Goal: Task Accomplishment & Management: Manage account settings

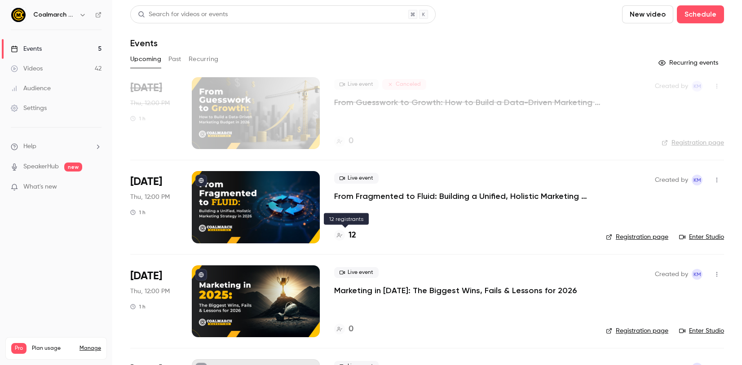
click at [343, 238] on div "12" at bounding box center [345, 235] width 22 height 12
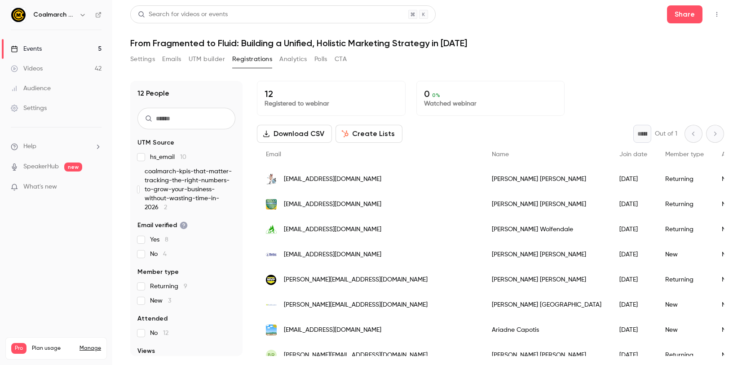
click at [197, 190] on span "coalmarch-kpis-that-matter-tracking-the-right-numbers-to-grow-your-business-wit…" at bounding box center [190, 189] width 91 height 45
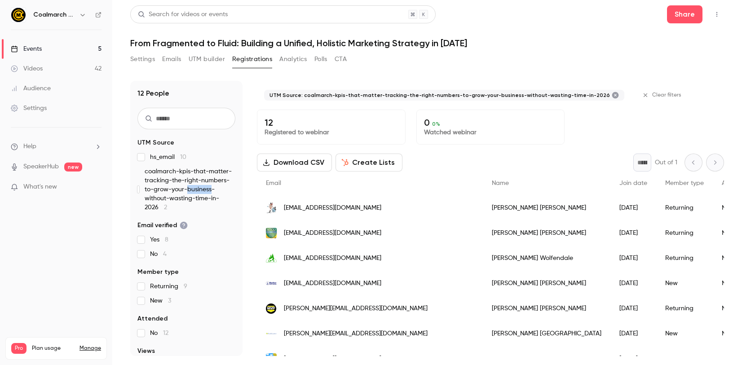
click at [197, 190] on span "coalmarch-kpis-that-matter-tracking-the-right-numbers-to-grow-your-business-wit…" at bounding box center [190, 189] width 91 height 45
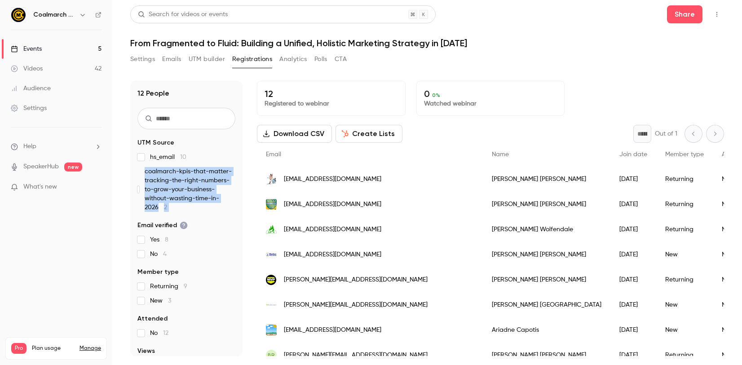
click at [197, 190] on span "coalmarch-kpis-that-matter-tracking-the-right-numbers-to-grow-your-business-wit…" at bounding box center [190, 189] width 91 height 45
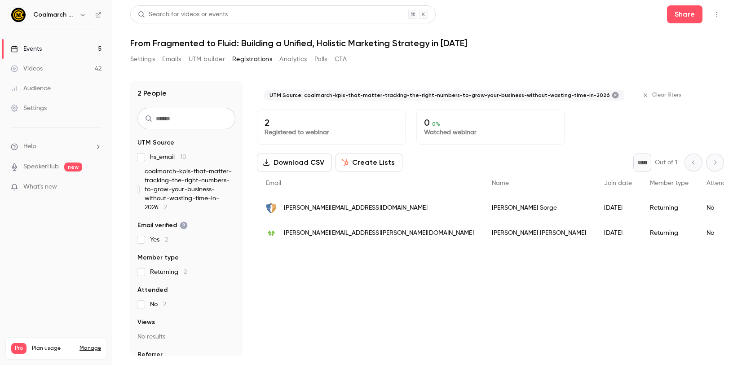
click at [137, 156] on div "2 People UTM Source hs_email 10 coalmarch-kpis-that-matter-tracking-the-right-n…" at bounding box center [186, 218] width 112 height 275
click at [167, 157] on span "hs_email 10" at bounding box center [168, 157] width 36 height 9
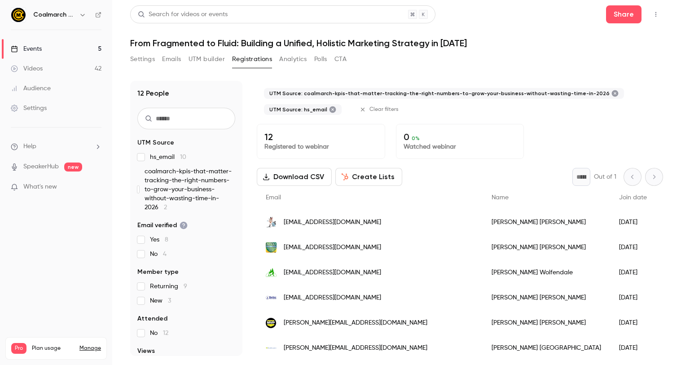
click at [62, 49] on link "Events 5" at bounding box center [56, 49] width 112 height 20
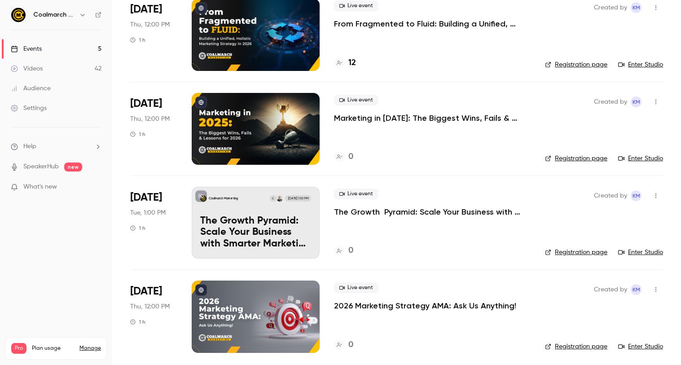
scroll to position [173, 0]
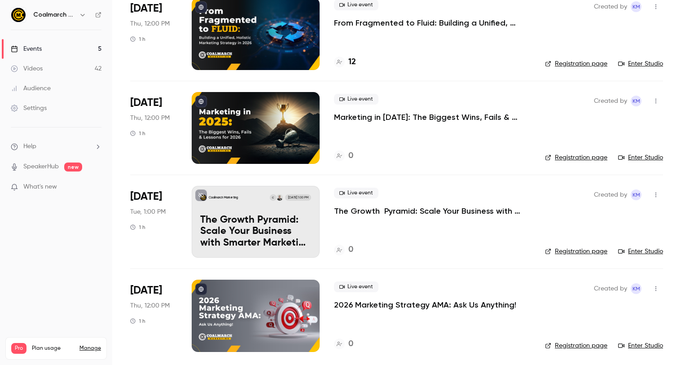
click at [382, 211] on p "The Growth Pyramid: Scale Your Business with Smarter Marketing and More Engaged…" at bounding box center [432, 211] width 197 height 11
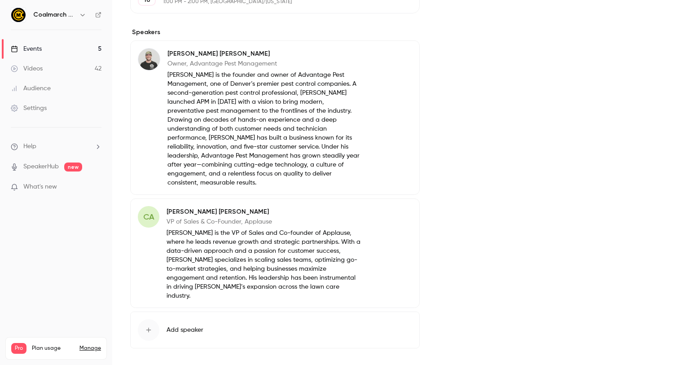
scroll to position [343, 0]
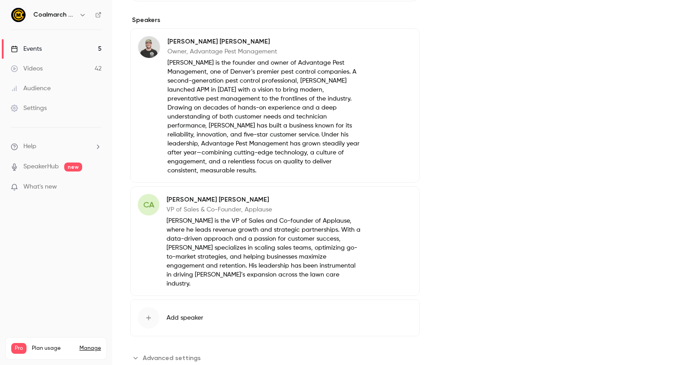
click at [156, 194] on span "CA" at bounding box center [149, 205] width 22 height 22
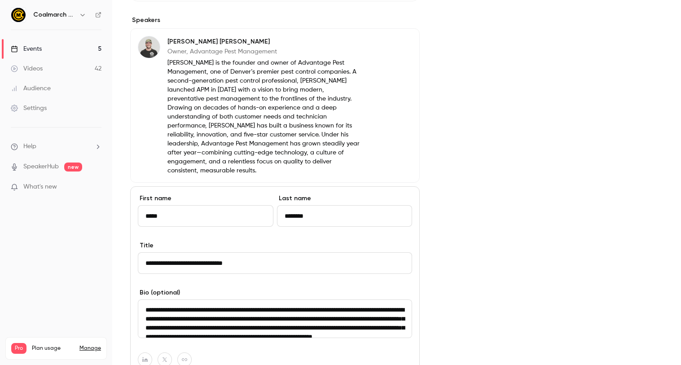
scroll to position [503, 0]
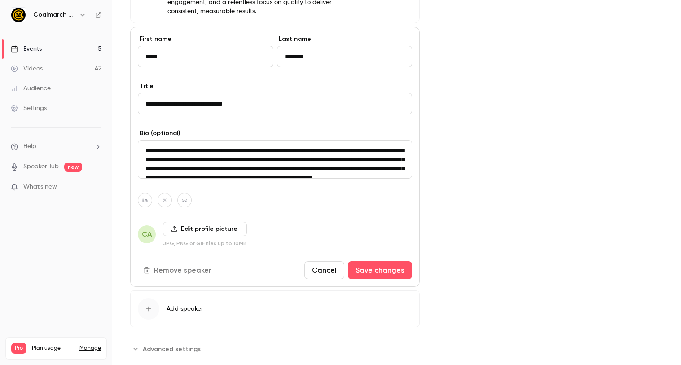
click at [187, 222] on label "Edit profile picture" at bounding box center [205, 229] width 84 height 14
click at [0, 0] on input "Edit profile picture" at bounding box center [0, 0] width 0 height 0
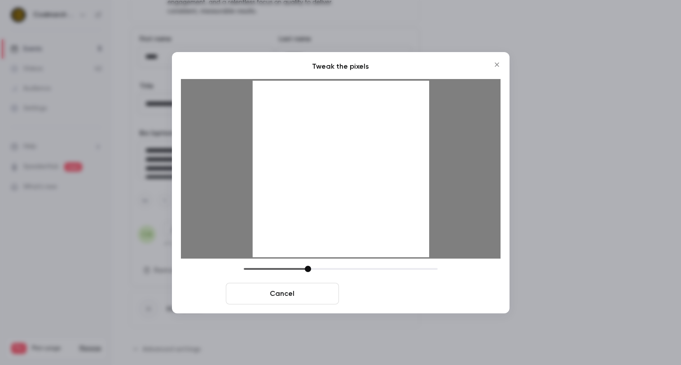
click at [392, 302] on button "Crop and save" at bounding box center [399, 294] width 113 height 22
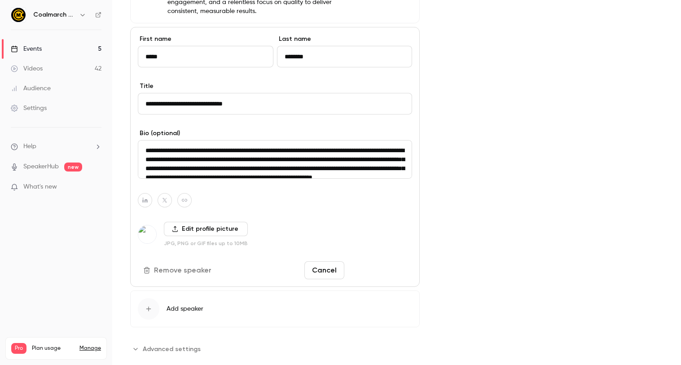
click at [378, 261] on button "Save changes" at bounding box center [380, 270] width 64 height 18
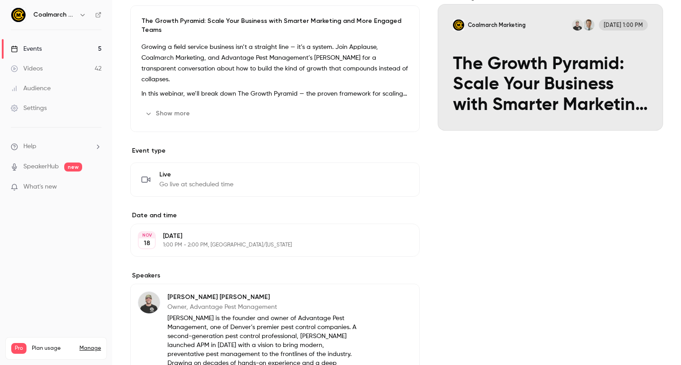
scroll to position [0, 0]
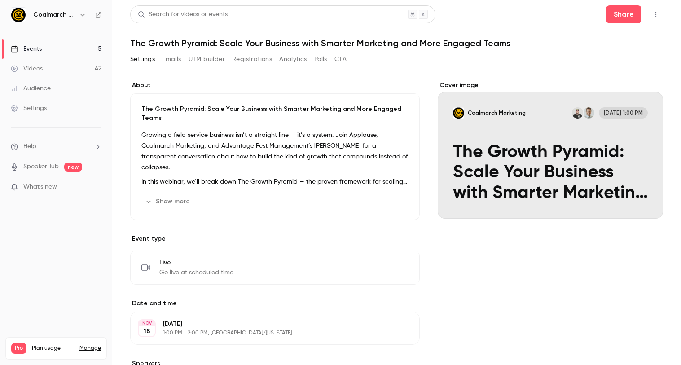
click at [62, 47] on link "Events 5" at bounding box center [56, 49] width 112 height 20
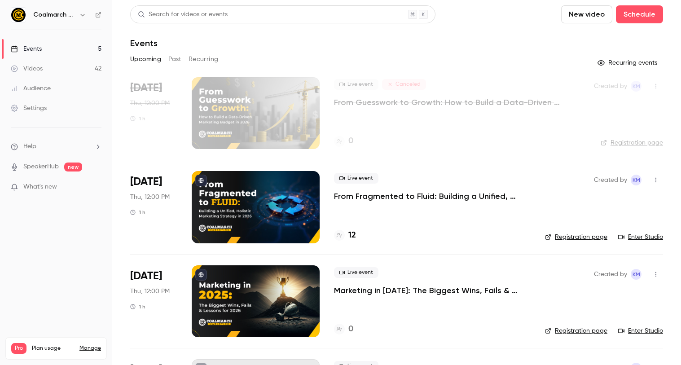
scroll to position [176, 0]
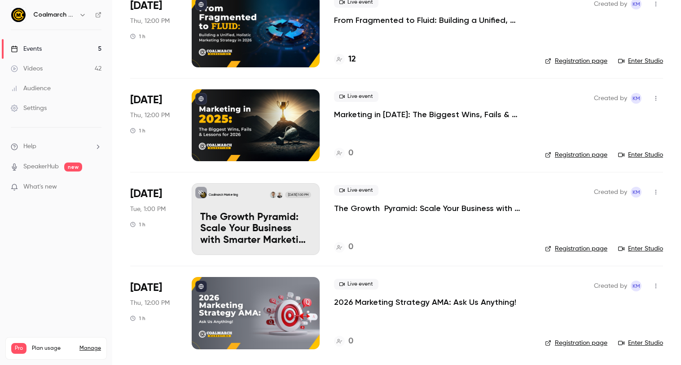
click at [644, 248] on link "Enter Studio" at bounding box center [640, 248] width 45 height 9
